Goal: Find specific page/section: Find specific page/section

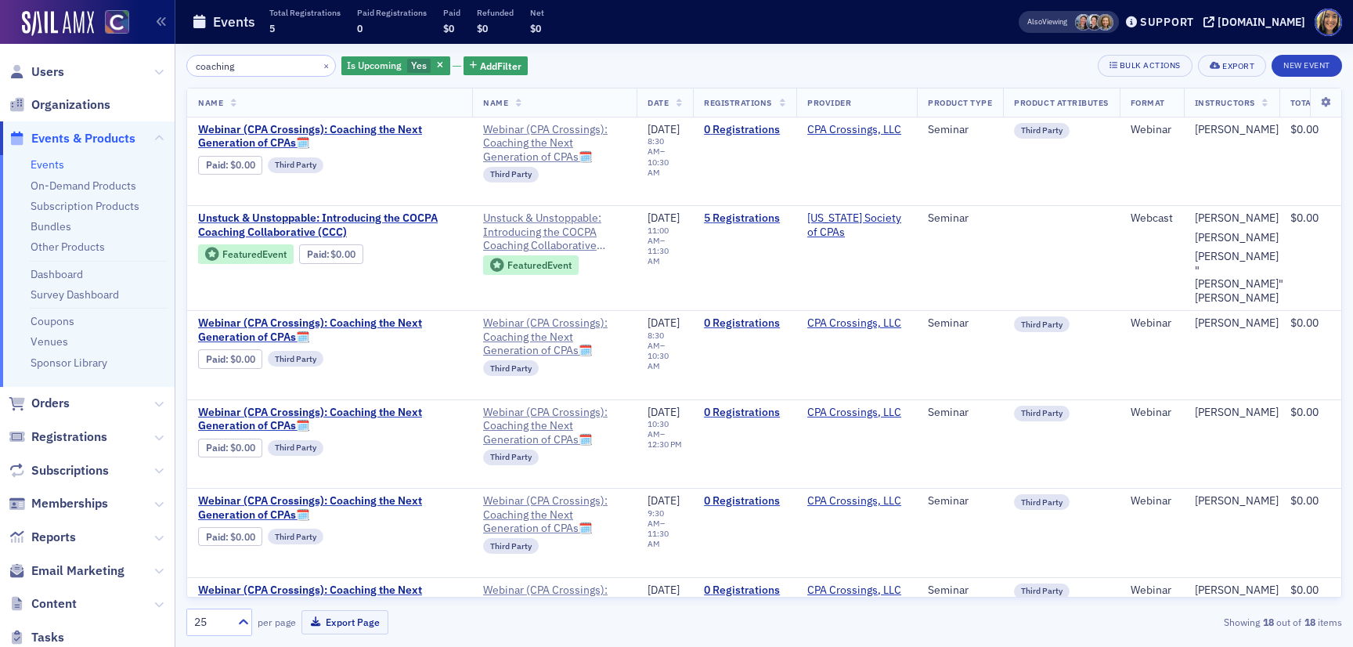
click at [43, 146] on span "Events & Products" at bounding box center [83, 138] width 104 height 17
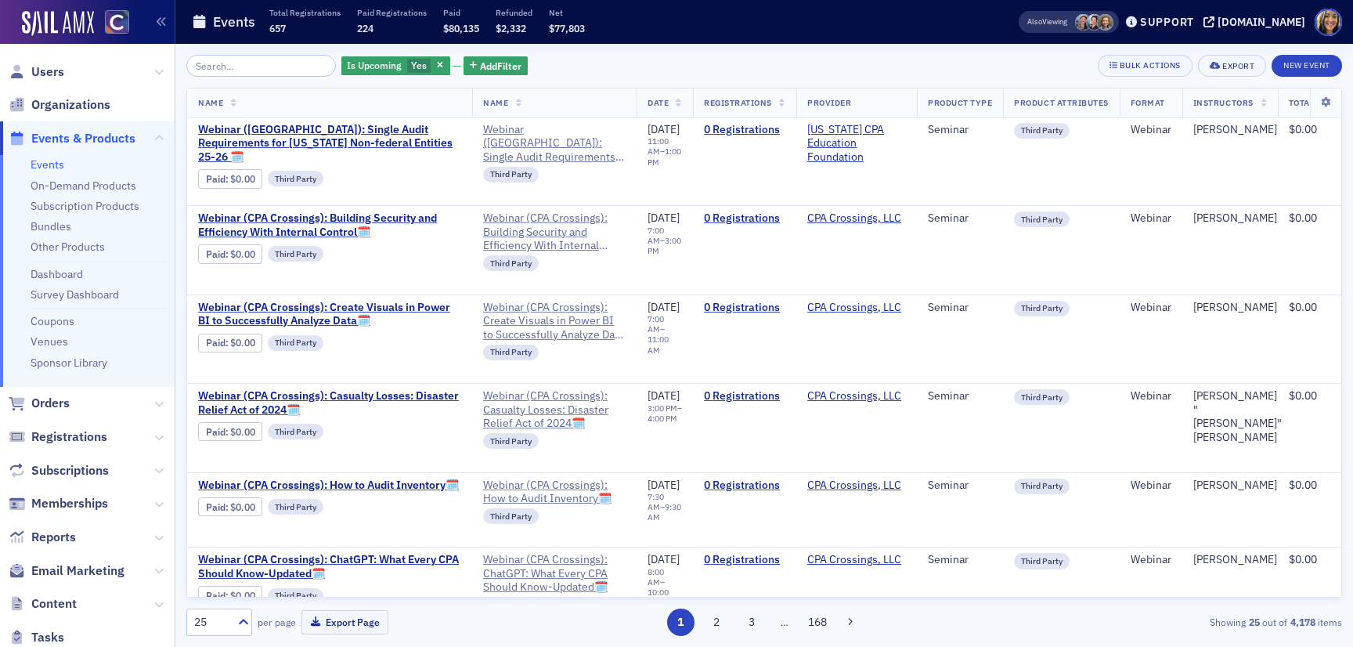
click at [305, 70] on input "search" at bounding box center [261, 66] width 150 height 22
click at [88, 573] on span "Email Marketing" at bounding box center [77, 570] width 93 height 17
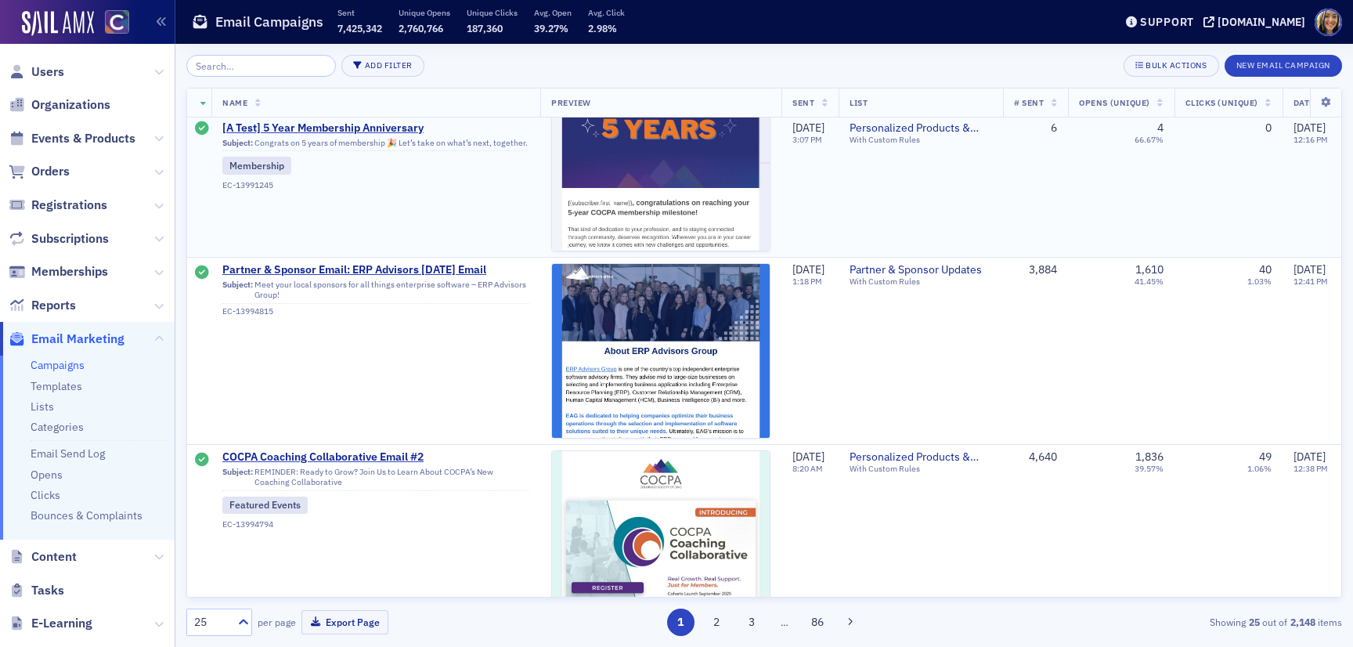
scroll to position [1163, 0]
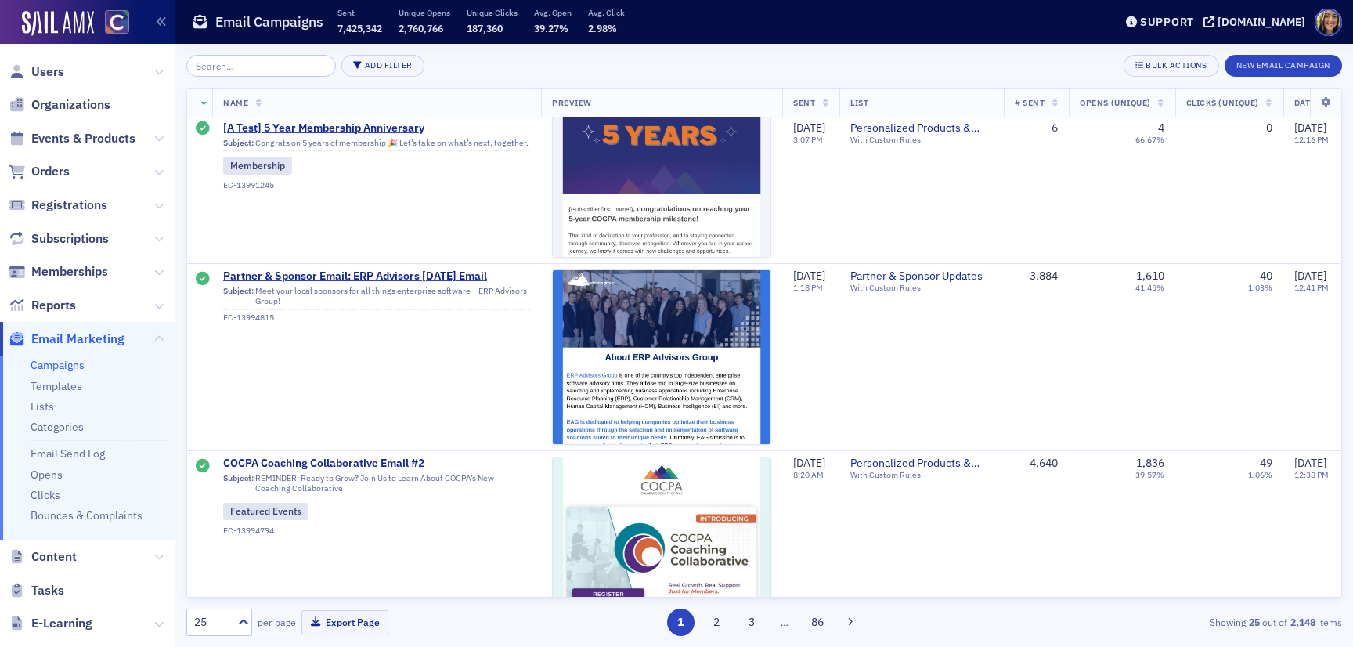
click at [62, 364] on link "Campaigns" at bounding box center [58, 365] width 54 height 14
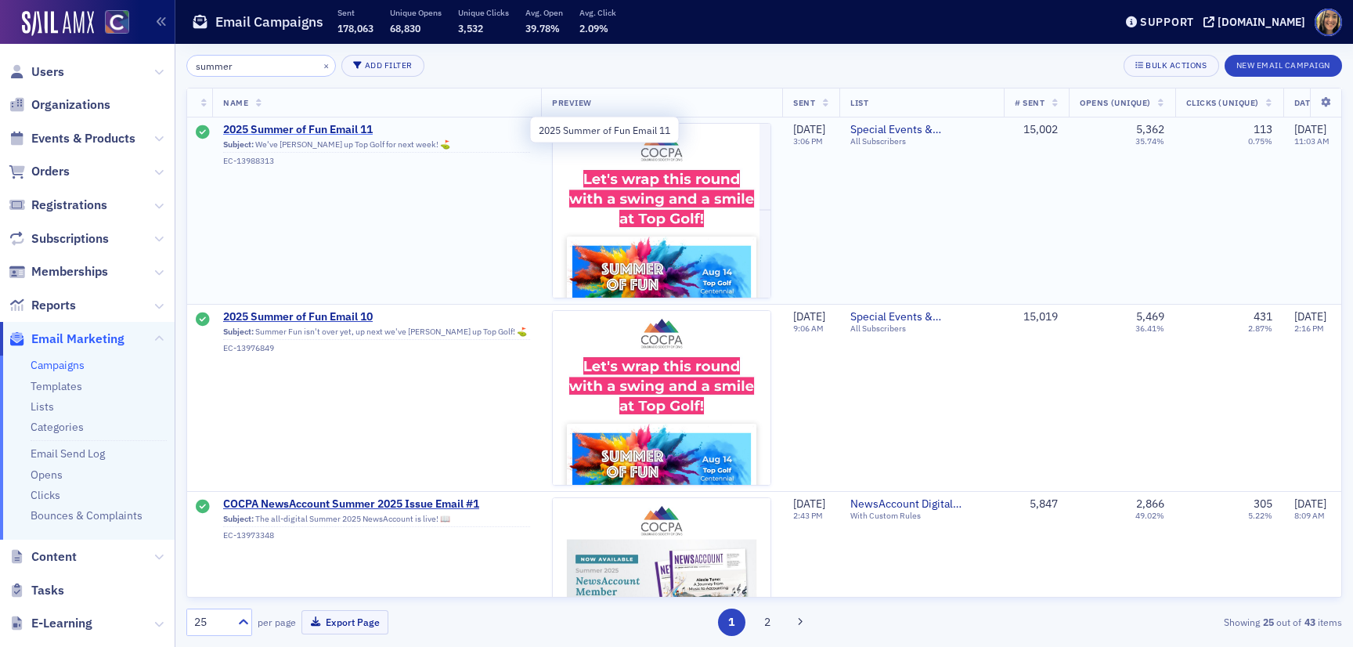
type input "summer"
click at [349, 132] on span "2025 Summer of Fun Email 11" at bounding box center [376, 130] width 307 height 14
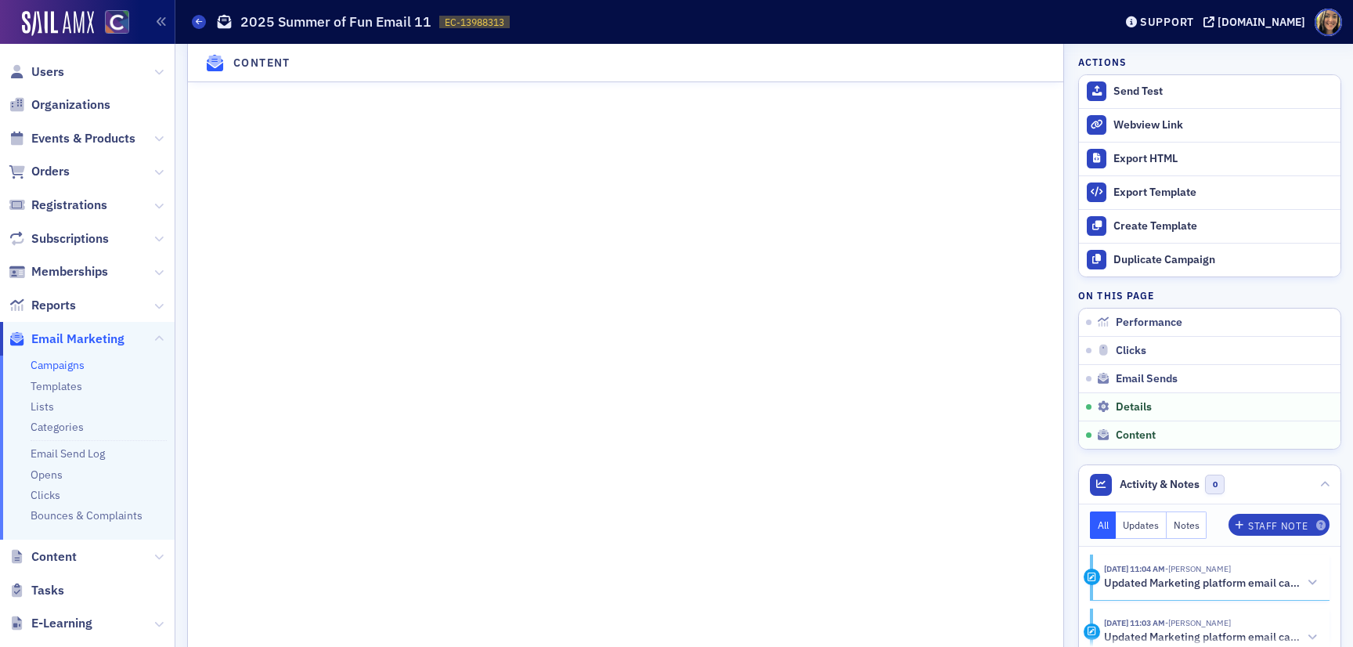
scroll to position [2187, 0]
click at [1145, 129] on div "Webview Link" at bounding box center [1222, 125] width 219 height 14
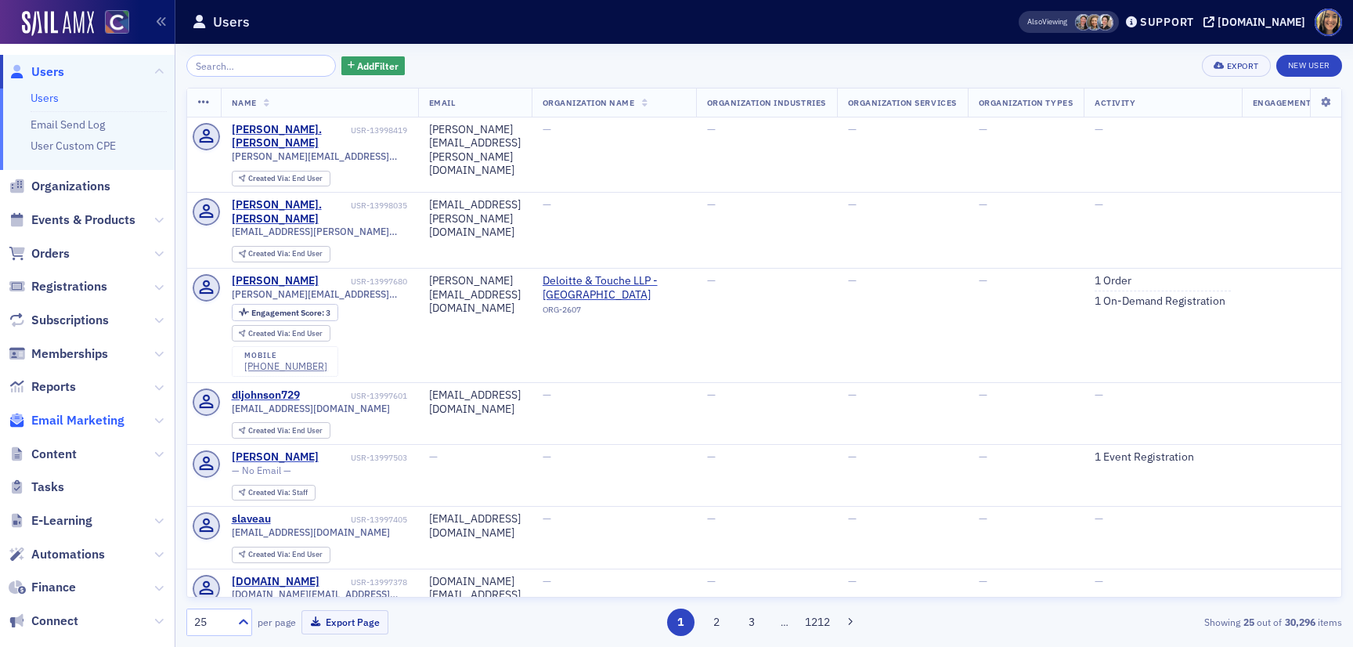
click at [92, 416] on span "Email Marketing" at bounding box center [77, 420] width 93 height 17
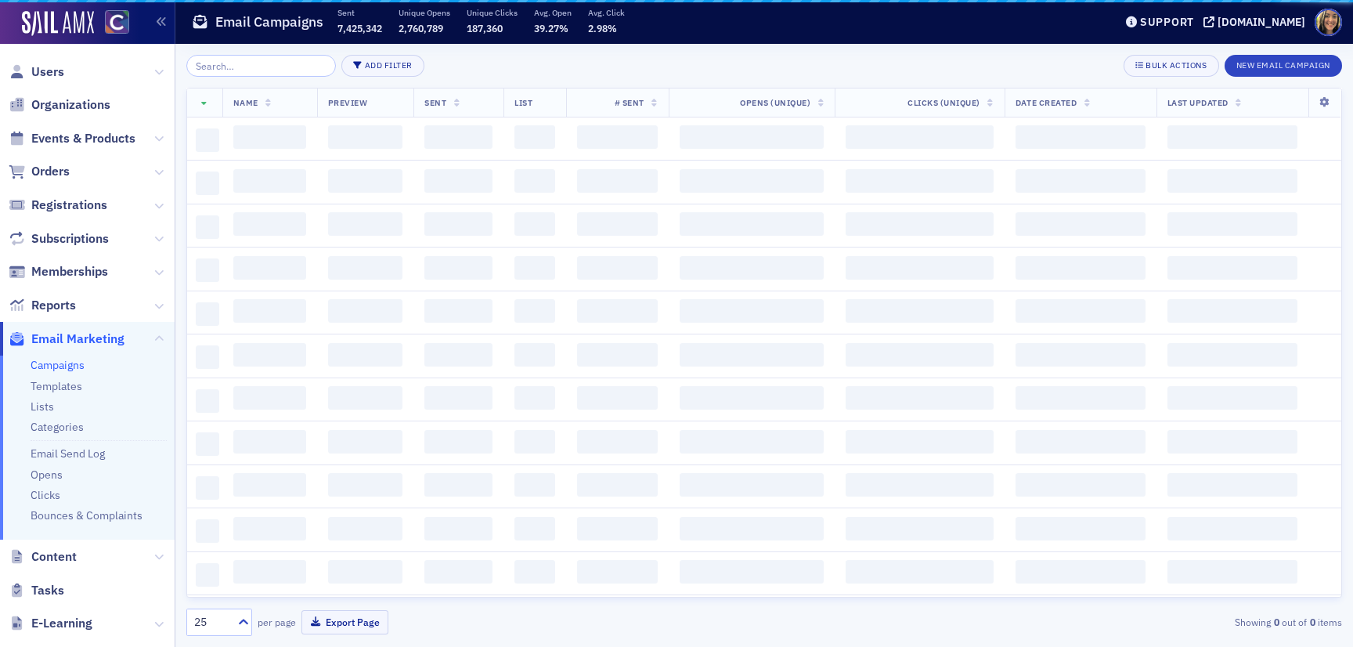
click at [251, 68] on input "search" at bounding box center [261, 66] width 150 height 22
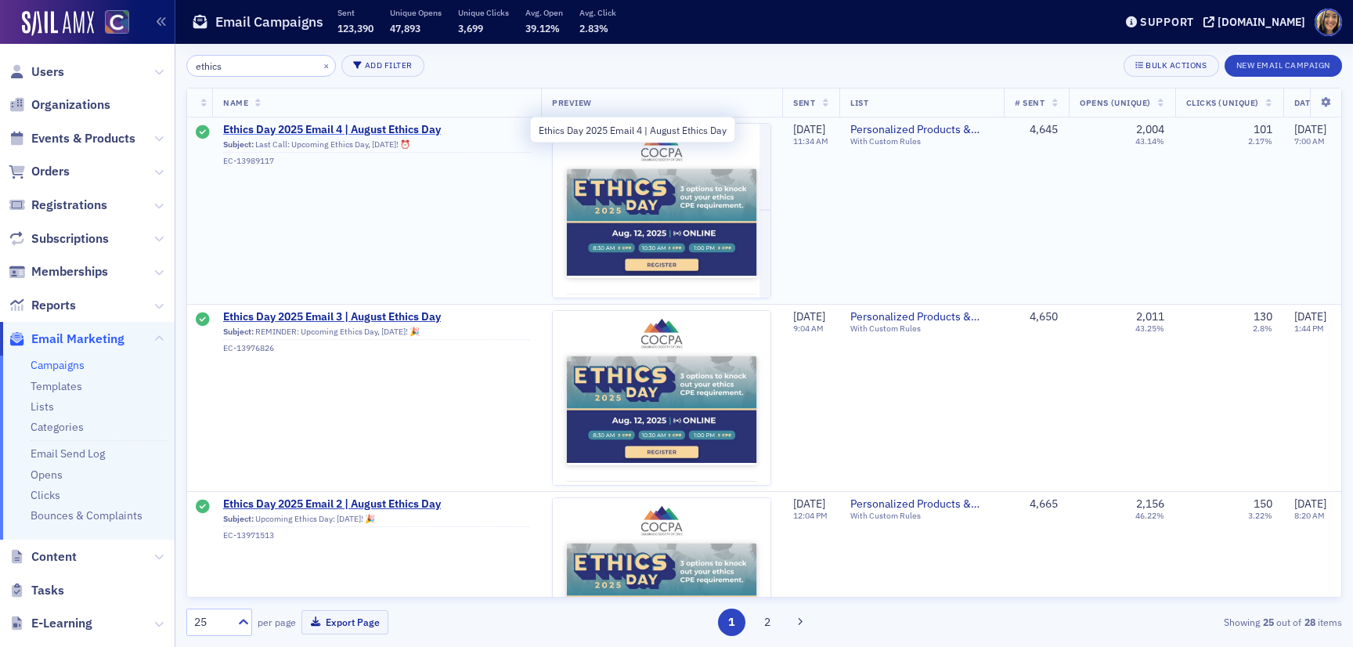
type input "ethics"
click at [330, 124] on span "Ethics Day 2025 Email 4 | August Ethics Day" at bounding box center [376, 130] width 307 height 14
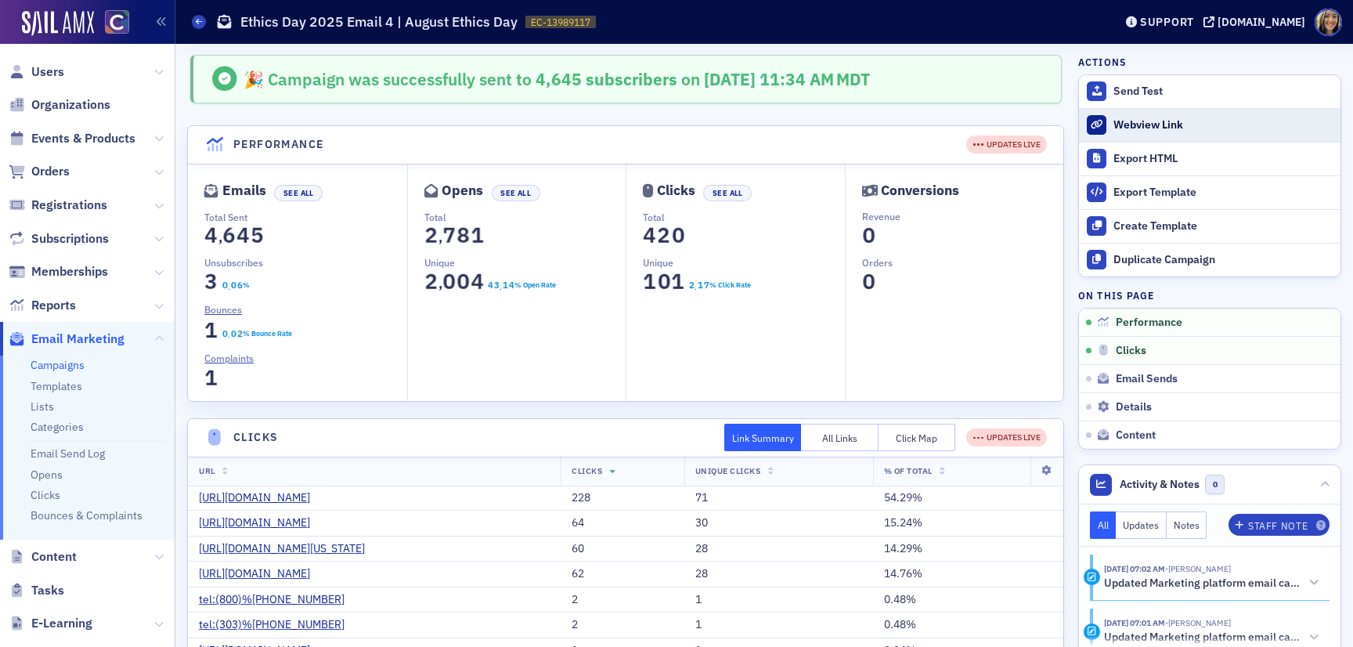
click at [1152, 123] on div "Webview Link" at bounding box center [1222, 125] width 219 height 14
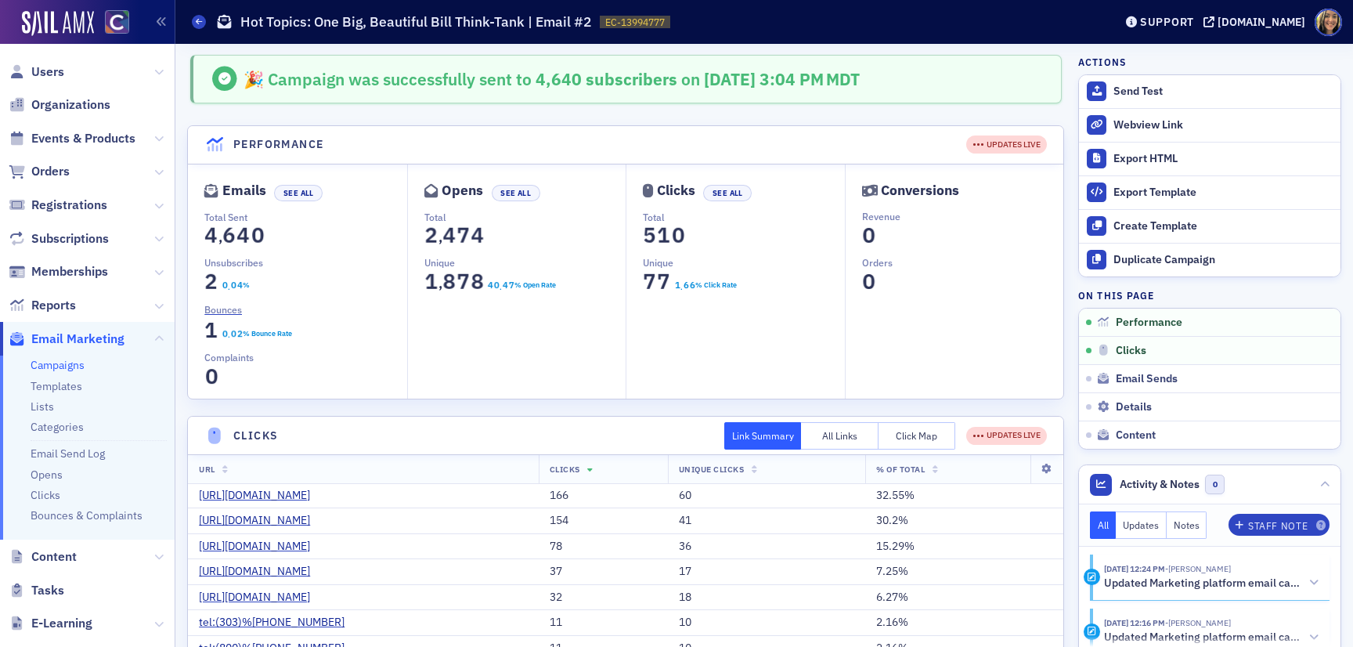
click at [71, 328] on span "Email Marketing" at bounding box center [87, 339] width 175 height 34
click at [71, 336] on span "Email Marketing" at bounding box center [77, 338] width 93 height 17
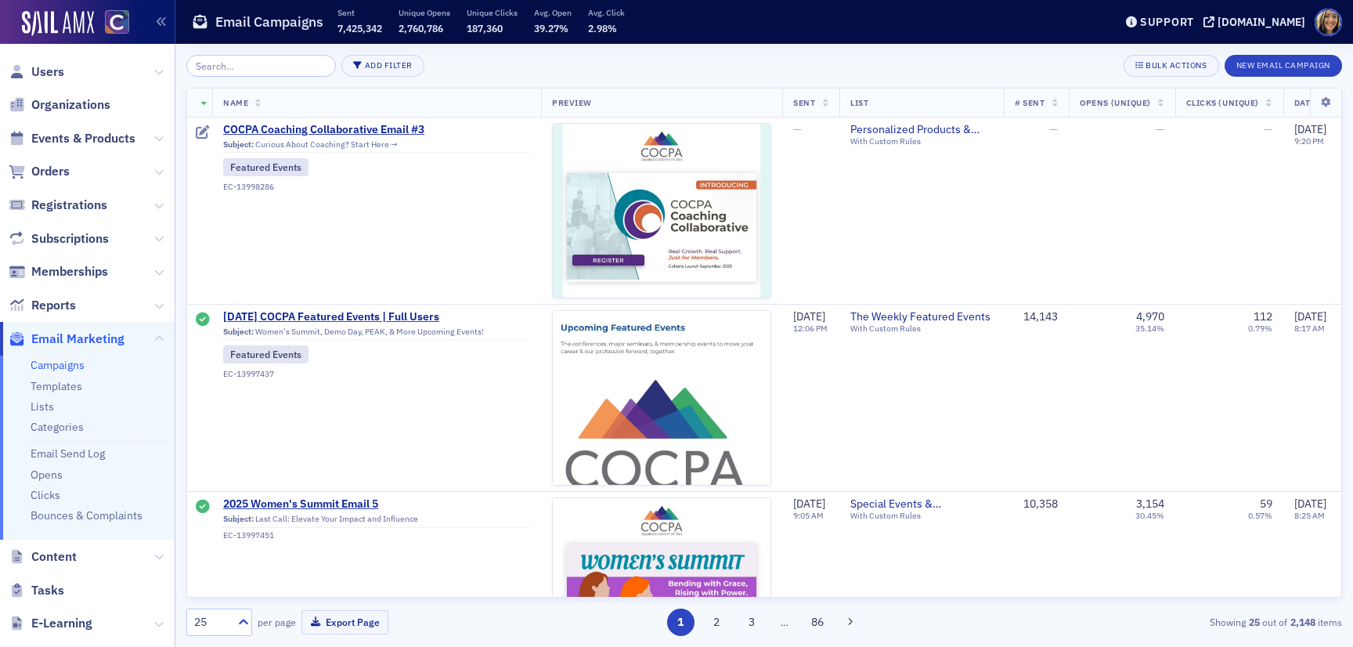
click at [264, 59] on input "search" at bounding box center [261, 66] width 150 height 22
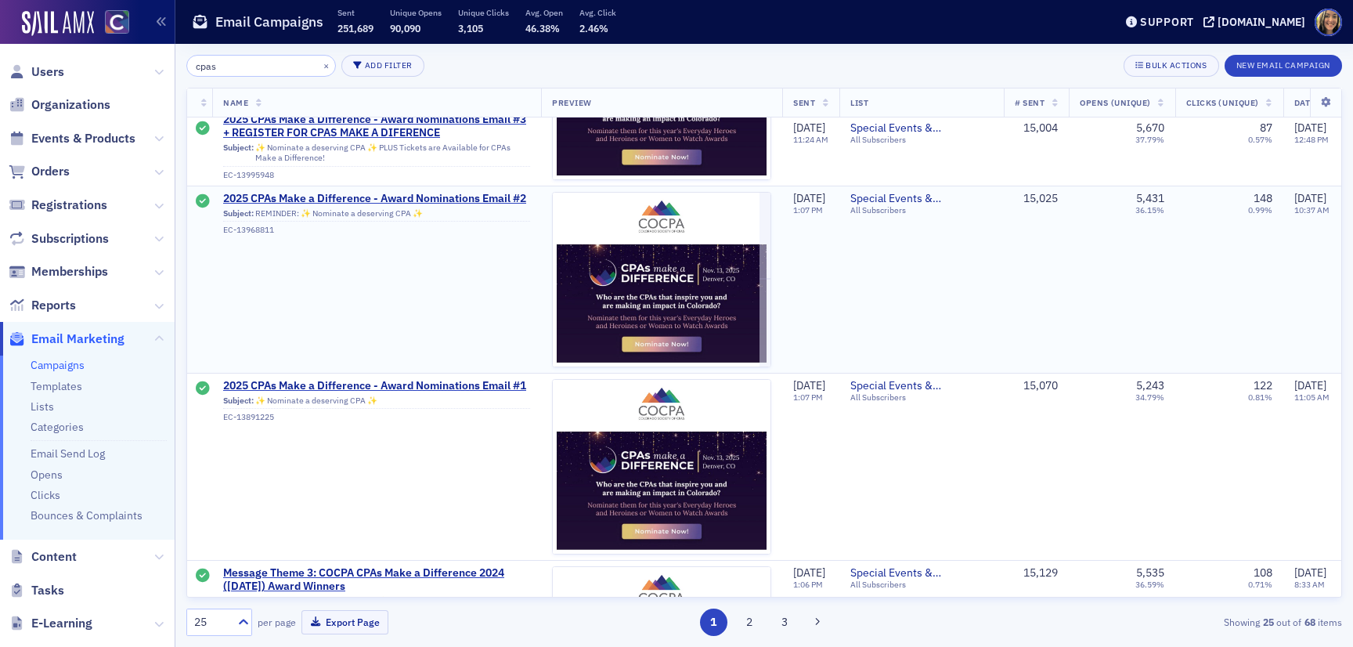
scroll to position [121, 0]
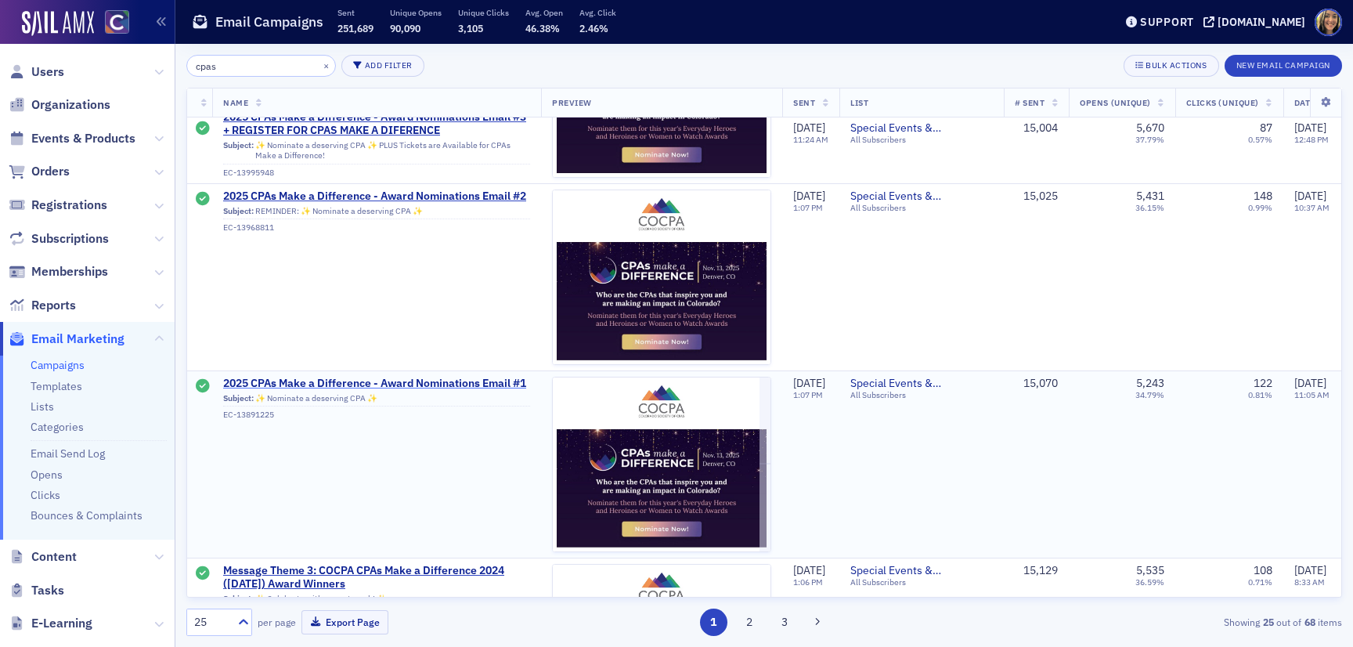
type input "cpas"
click at [387, 383] on span "2025 CPAs Make a Difference - Award Nominations Email #1" at bounding box center [376, 384] width 307 height 14
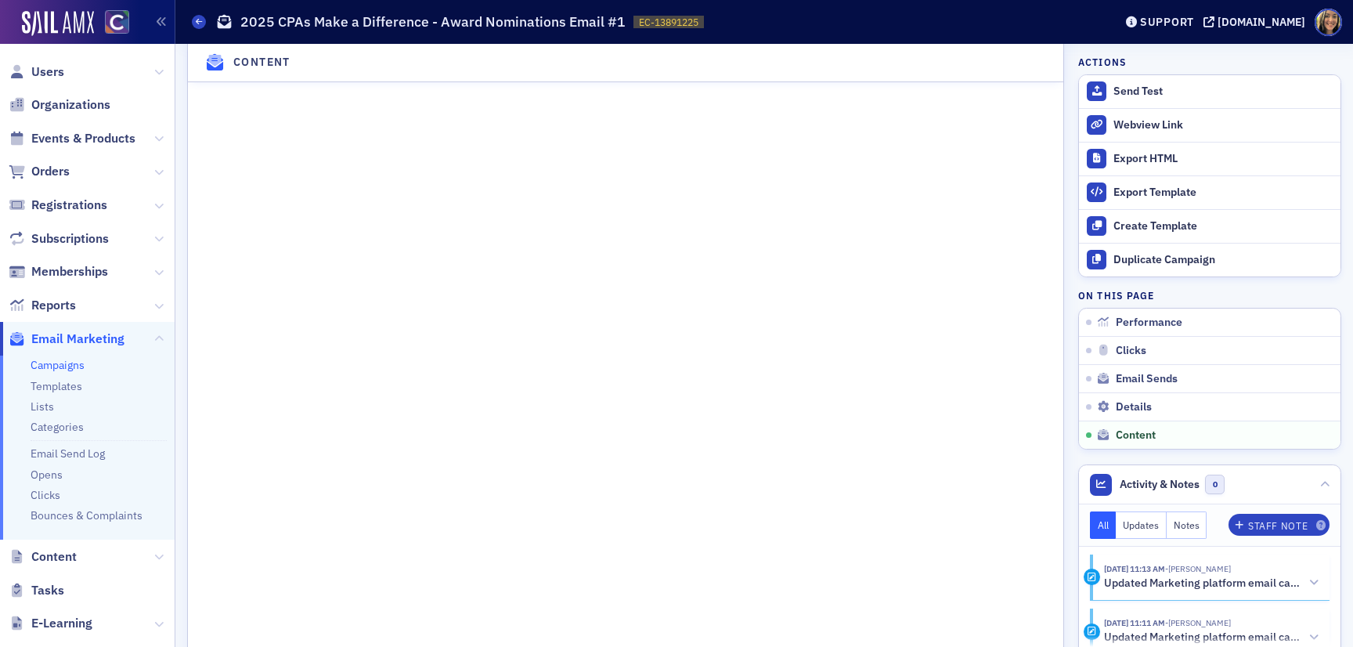
scroll to position [1984, 0]
click at [1150, 118] on div "Webview Link" at bounding box center [1222, 125] width 219 height 14
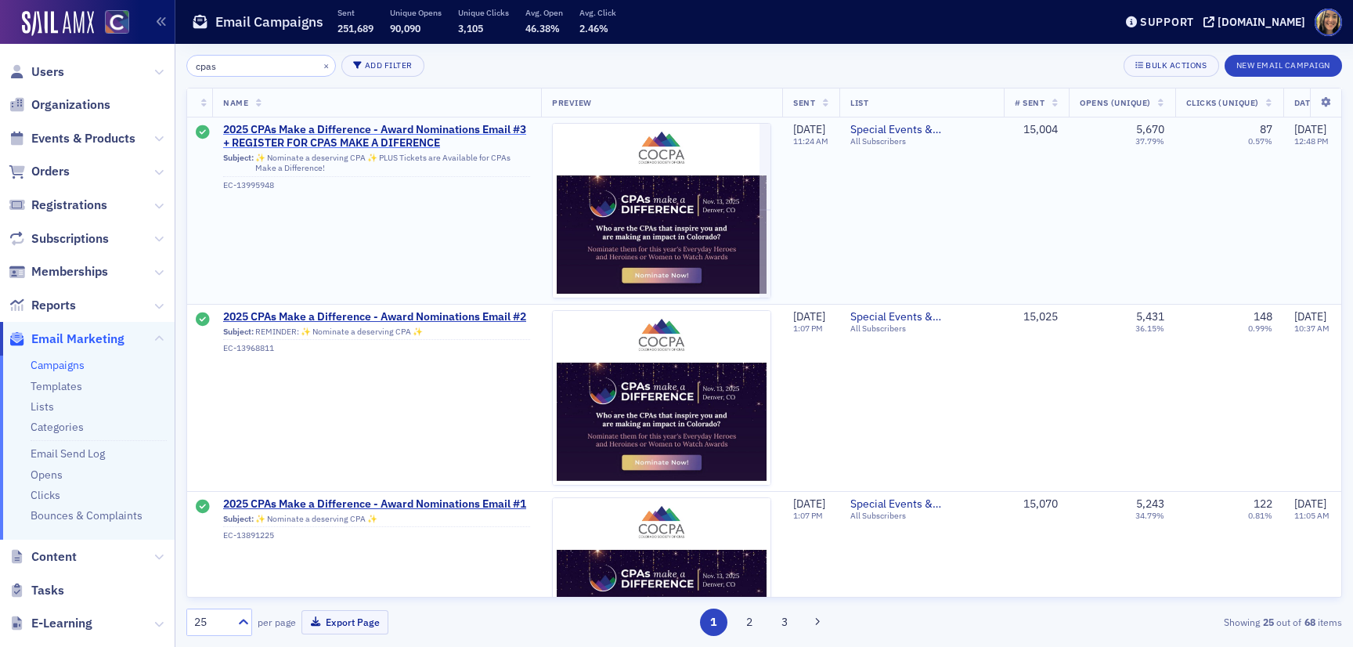
click at [350, 135] on span "2025 CPAs Make a Difference - Award Nominations Email #3 + REGISTER FOR CPAS MA…" at bounding box center [376, 136] width 307 height 27
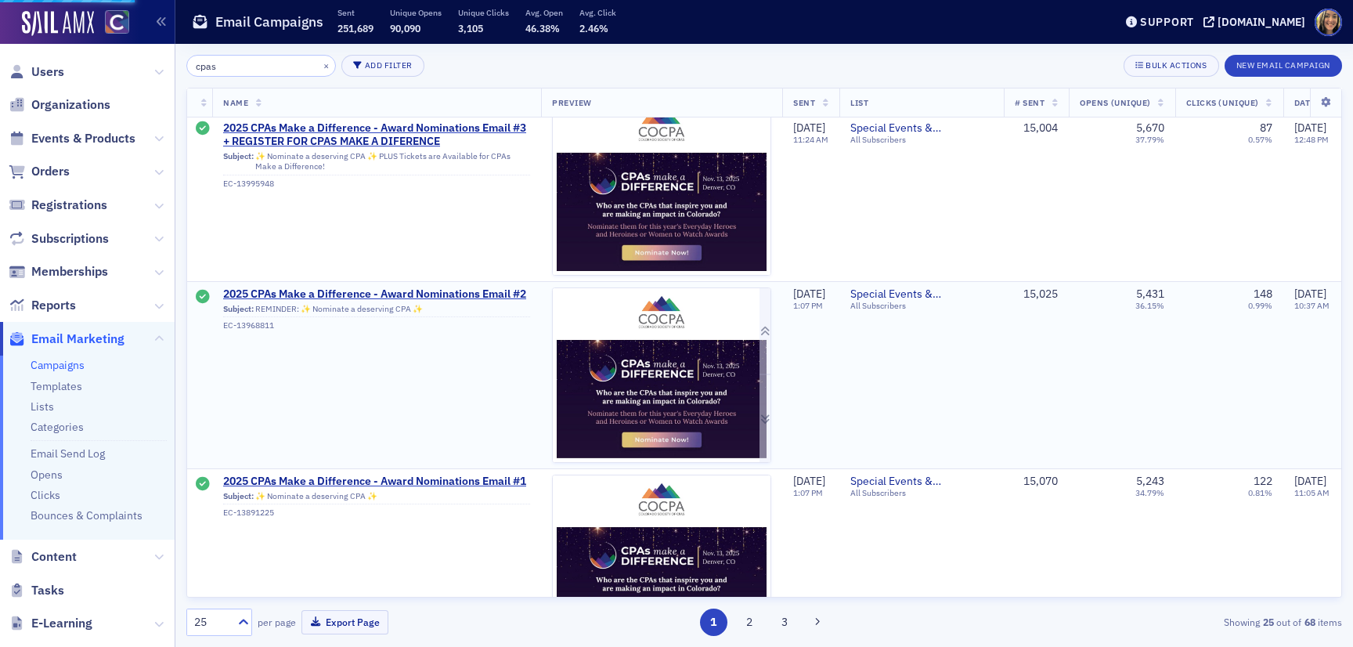
scroll to position [29, 0]
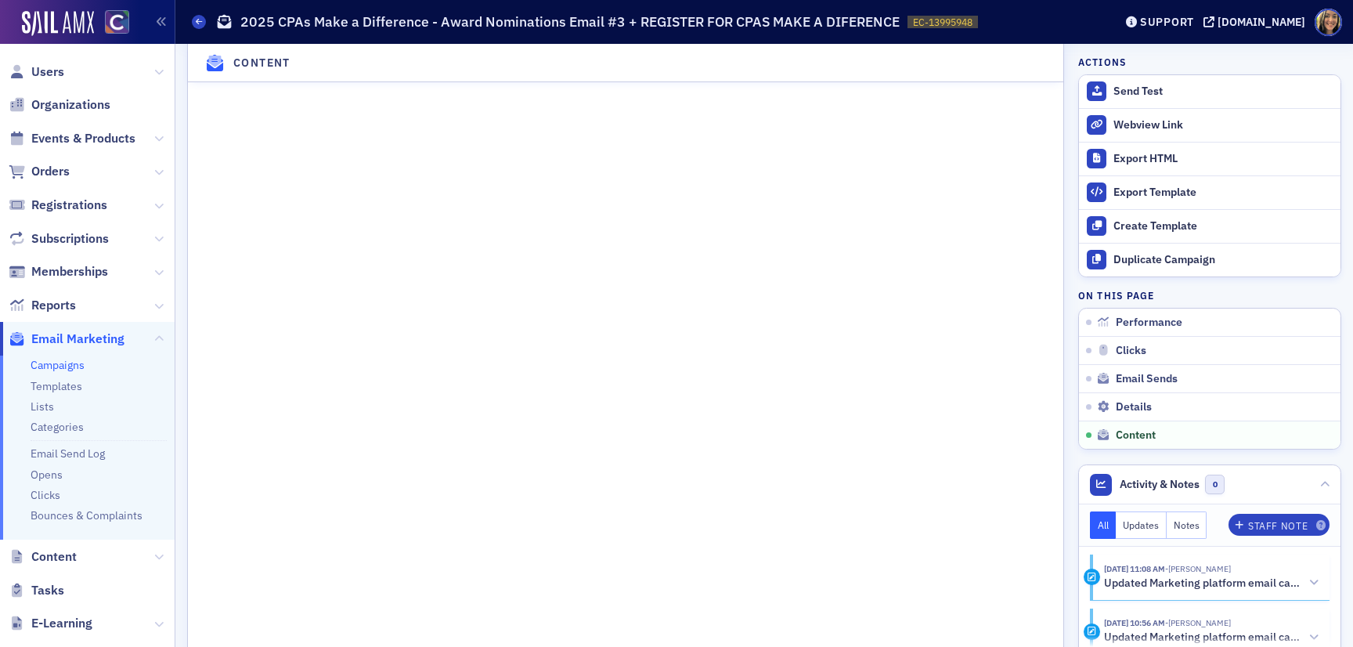
scroll to position [2190, 0]
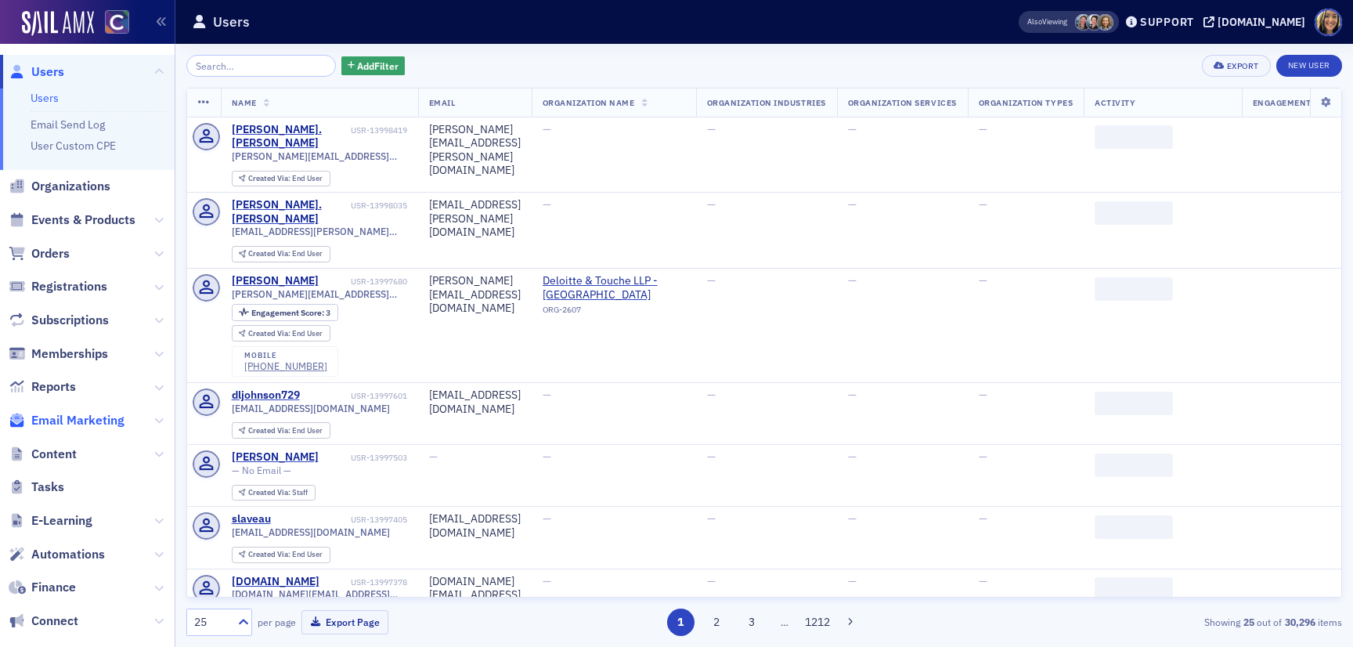
click at [97, 423] on span "Email Marketing" at bounding box center [77, 420] width 93 height 17
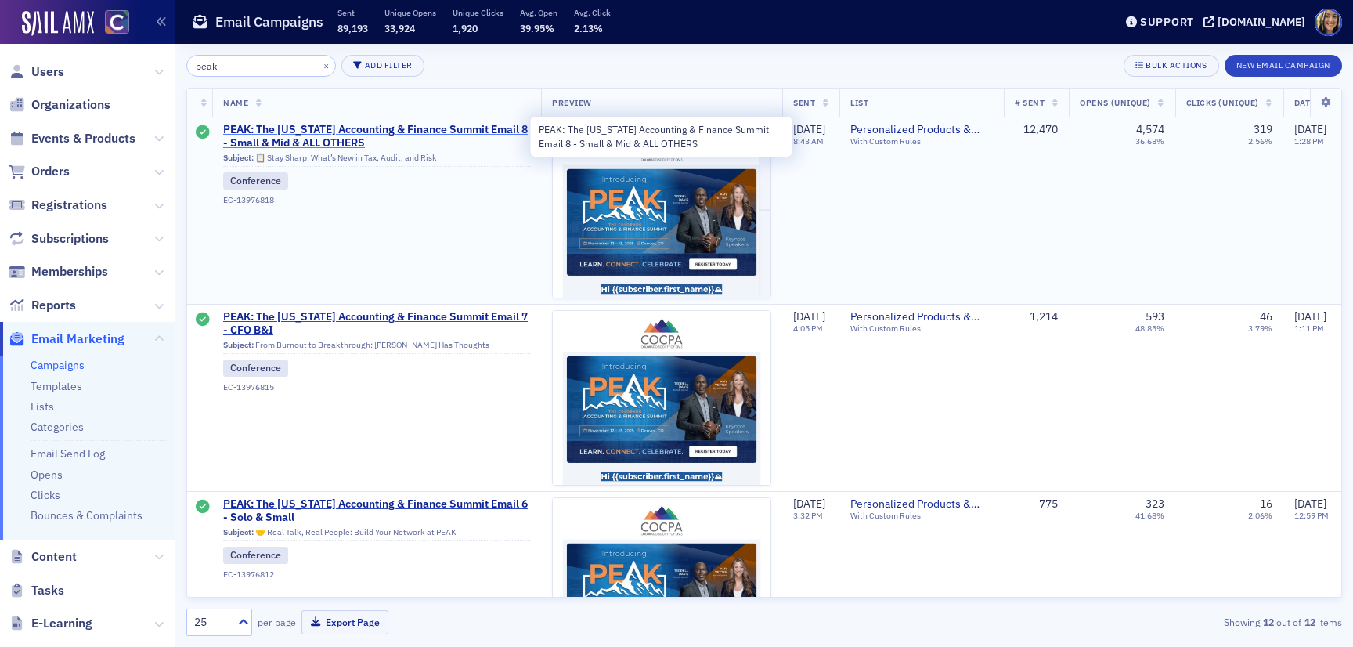
type input "peak"
click at [391, 135] on span "PEAK: The [US_STATE] Accounting & Finance Summit Email 8 - Small & Mid & ALL OT…" at bounding box center [376, 136] width 307 height 27
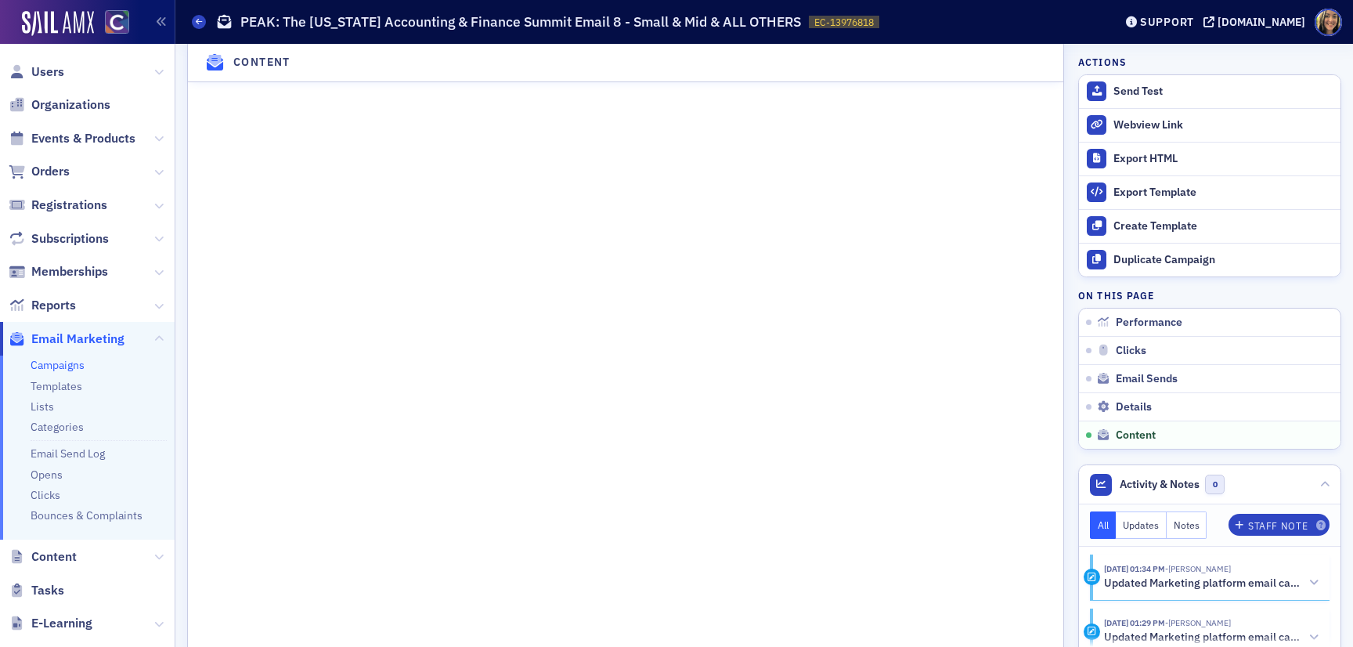
scroll to position [1747, 0]
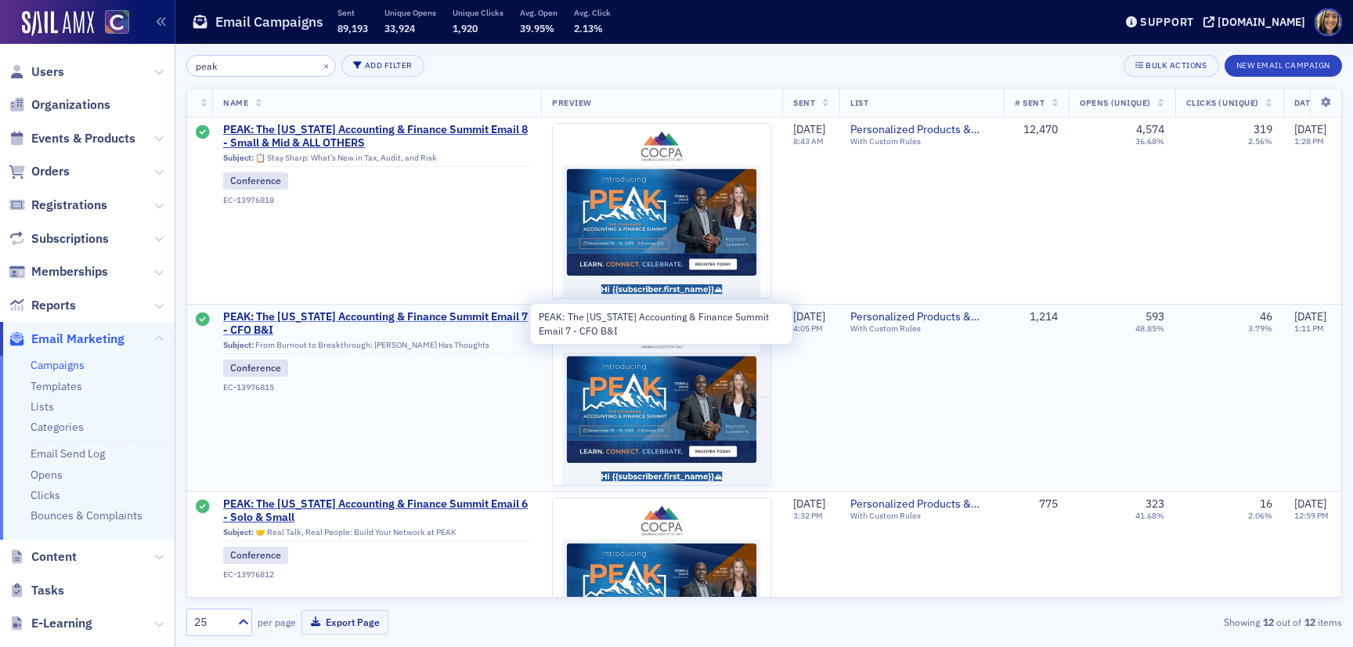
click at [318, 319] on span "PEAK: The Colorado Accounting & Finance Summit Email 7 - CFO B&I" at bounding box center [376, 323] width 307 height 27
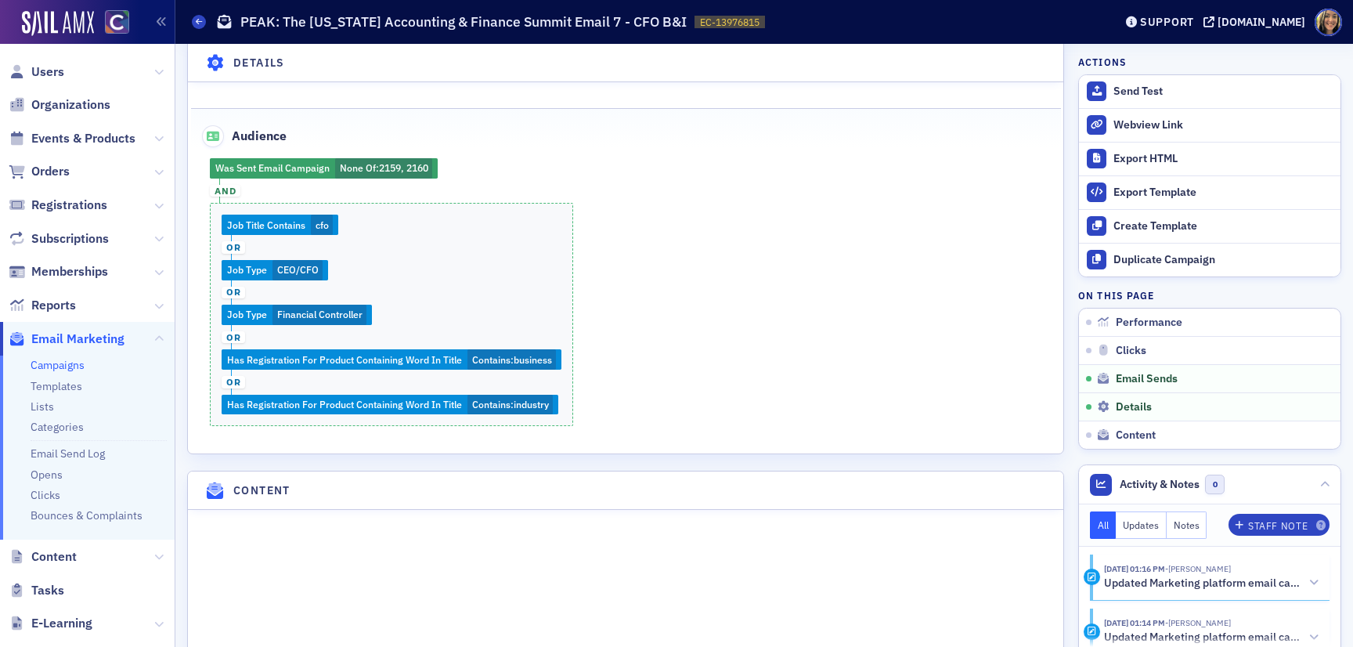
scroll to position [1895, 0]
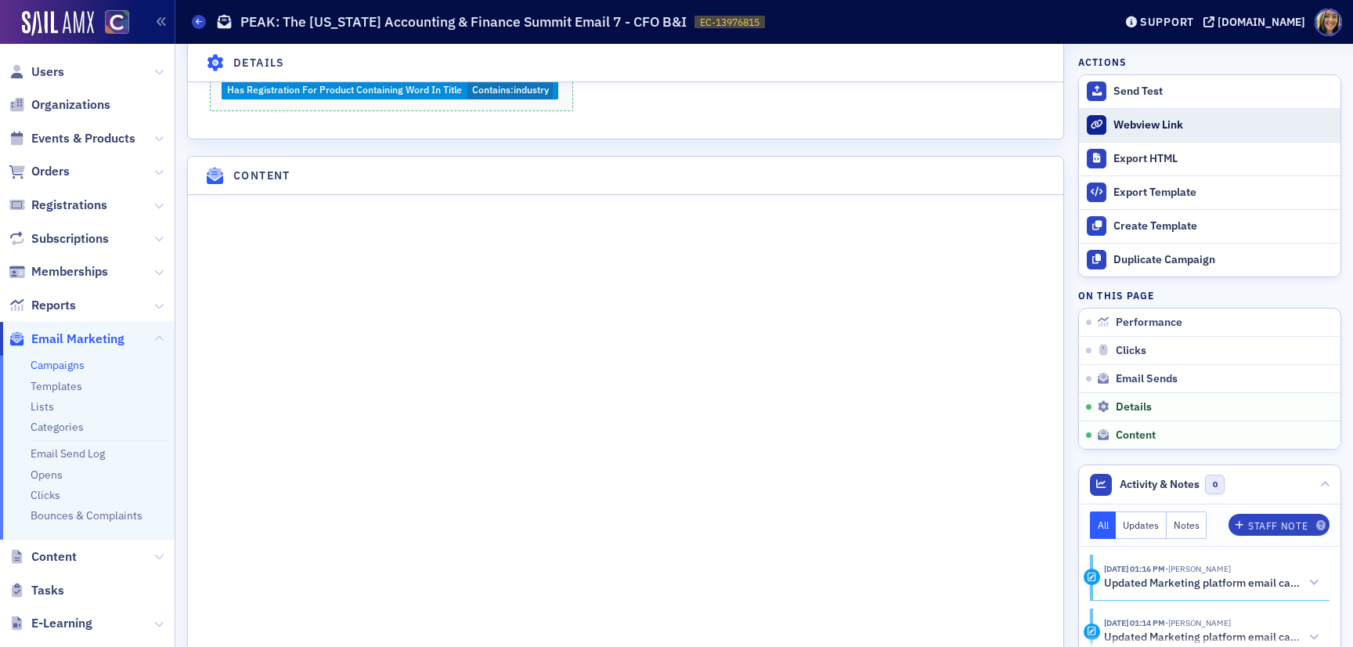
click at [1161, 132] on link "Webview Link" at bounding box center [1209, 125] width 261 height 34
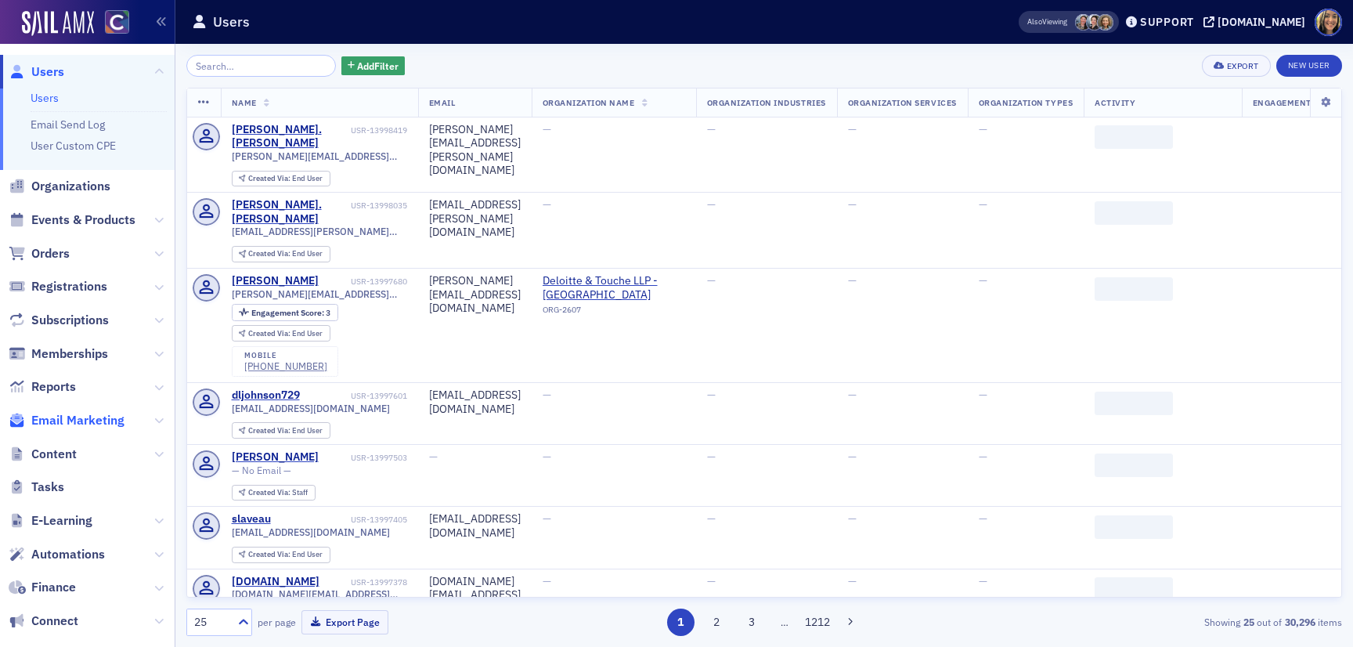
click at [103, 420] on span "Email Marketing" at bounding box center [77, 420] width 93 height 17
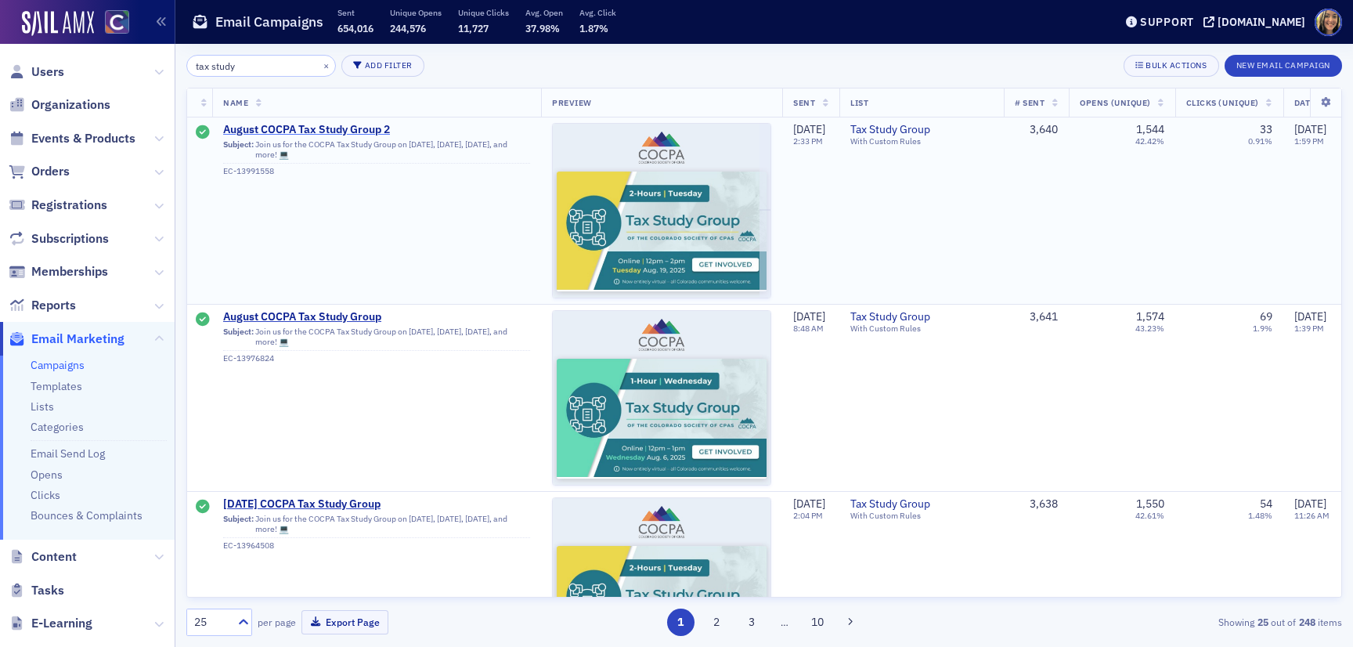
type input "tax study"
click at [356, 124] on span "August COCPA Tax Study Group 2" at bounding box center [376, 130] width 307 height 14
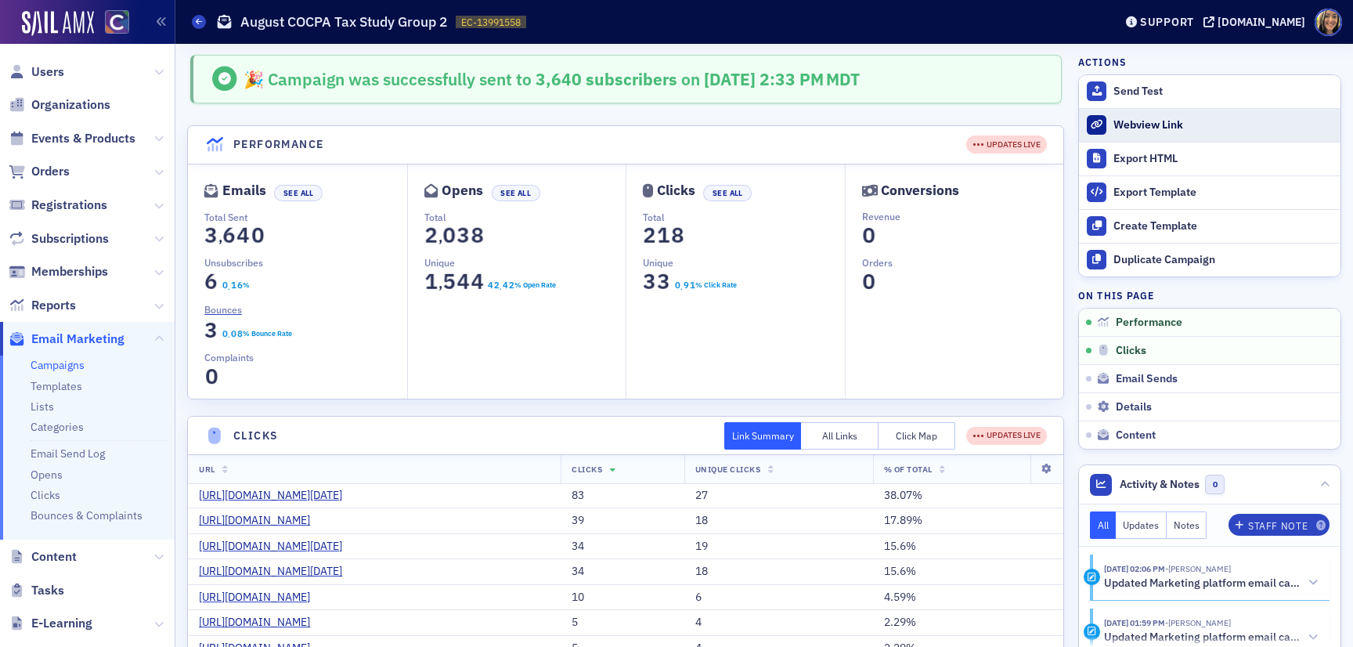
click at [1169, 122] on div "Webview Link" at bounding box center [1222, 125] width 219 height 14
